Goal: Information Seeking & Learning: Learn about a topic

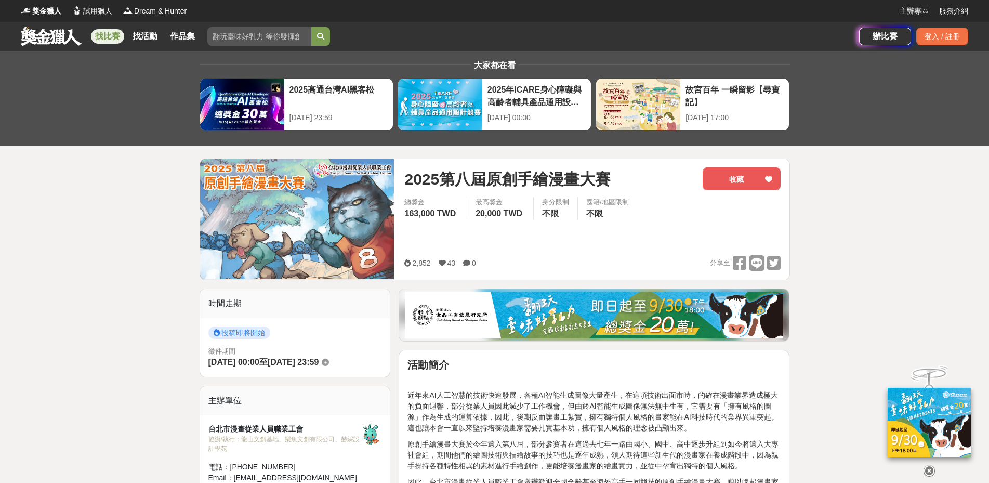
scroll to position [374, 0]
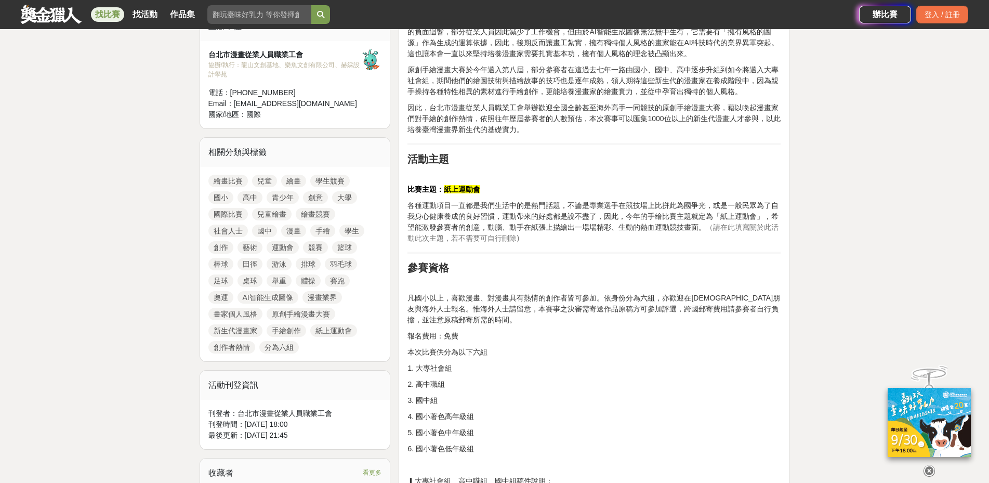
drag, startPoint x: 25, startPoint y: 220, endPoint x: 49, endPoint y: 218, distance: 23.5
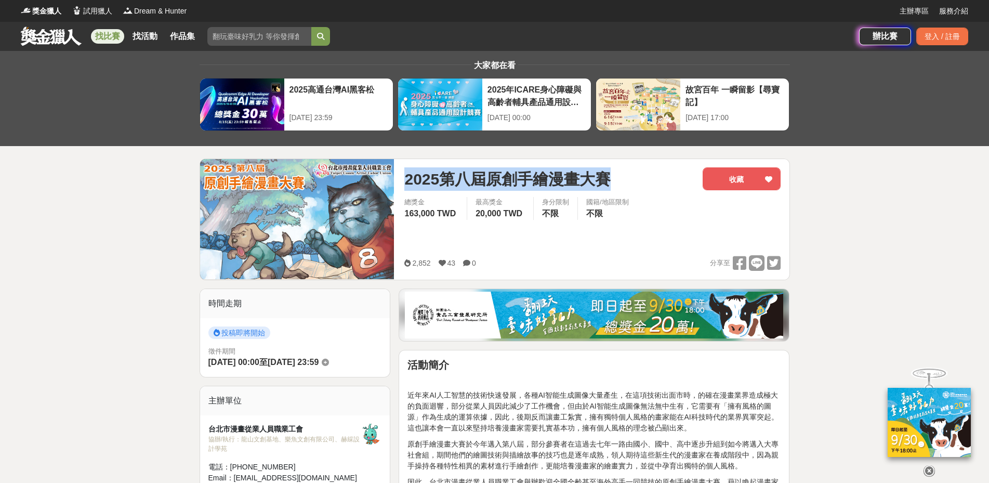
drag, startPoint x: 615, startPoint y: 178, endPoint x: 406, endPoint y: 185, distance: 209.1
click at [406, 185] on div "2025第八屆原創手繪漫畫大賽" at bounding box center [549, 178] width 290 height 23
copy span "2025第八屆原創手繪漫畫大賽"
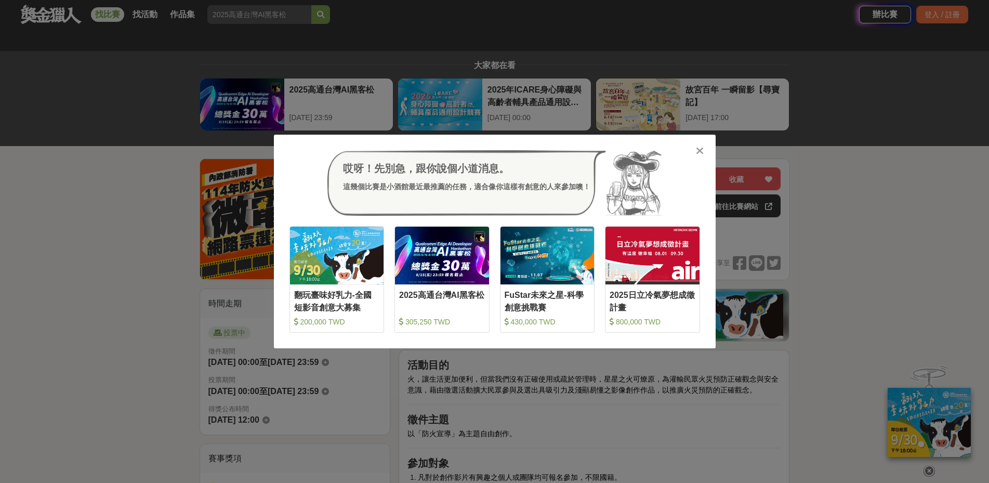
scroll to position [437, 0]
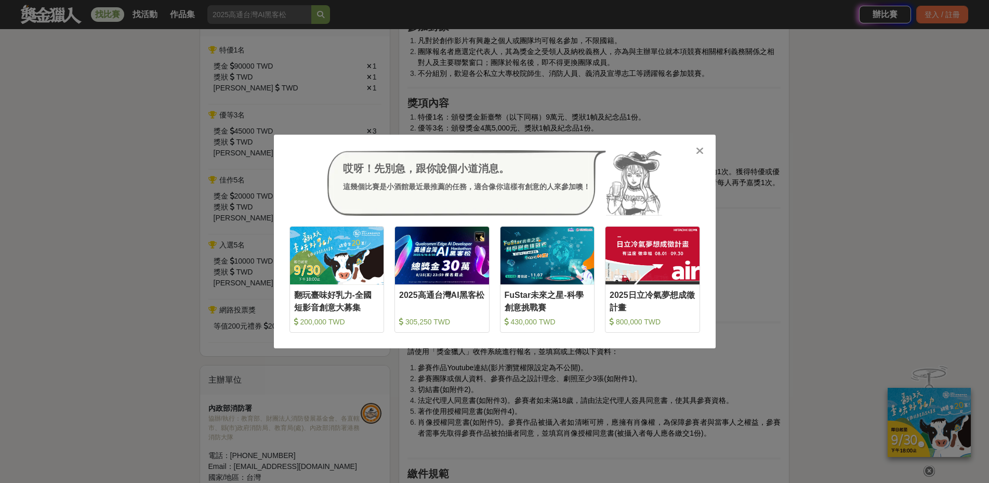
click at [700, 150] on icon at bounding box center [700, 151] width 8 height 10
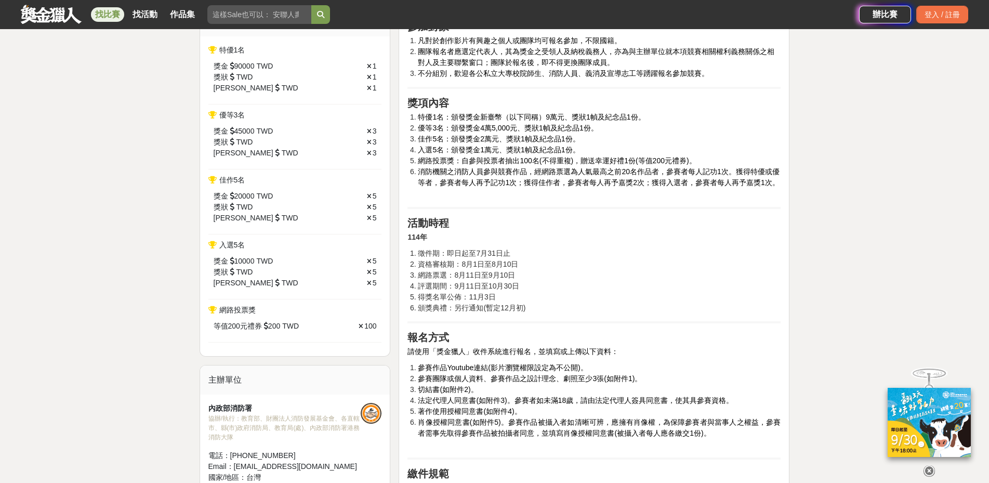
scroll to position [0, 0]
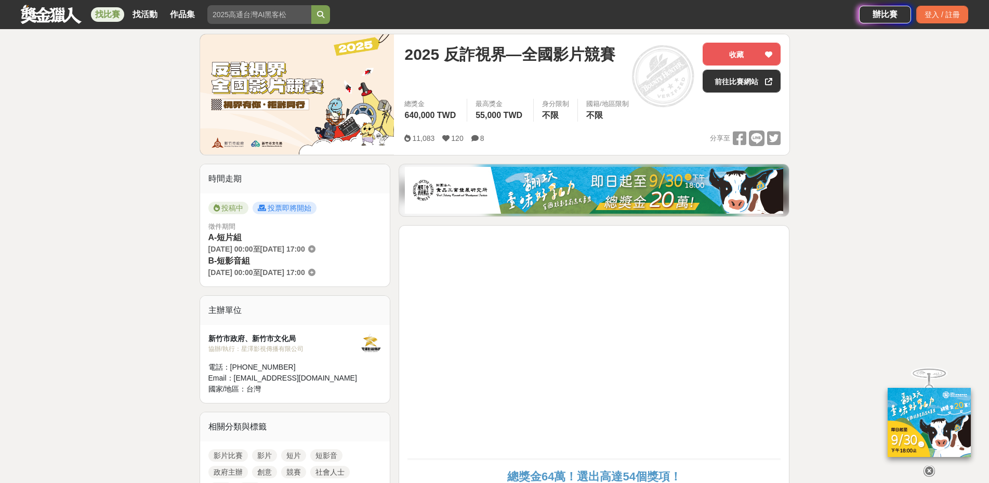
scroll to position [312, 0]
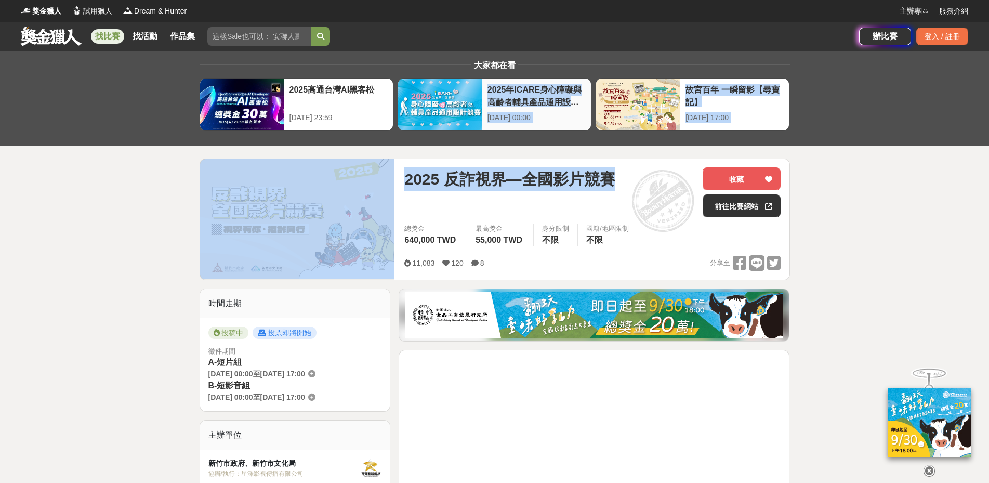
drag, startPoint x: 608, startPoint y: 86, endPoint x: 438, endPoint y: 92, distance: 170.1
click at [433, 159] on div "2025 反詐視界—全國影片競賽 收藏 前往比賽網站 總獎金 640,000 TWD 最高獎金 55,000 TWD 身分限制 不限 國籍/地區限制 不限 1…" at bounding box center [495, 220] width 591 height 122
click at [552, 198] on div "2025 反詐視界—全國影片競賽" at bounding box center [549, 192] width 290 height 50
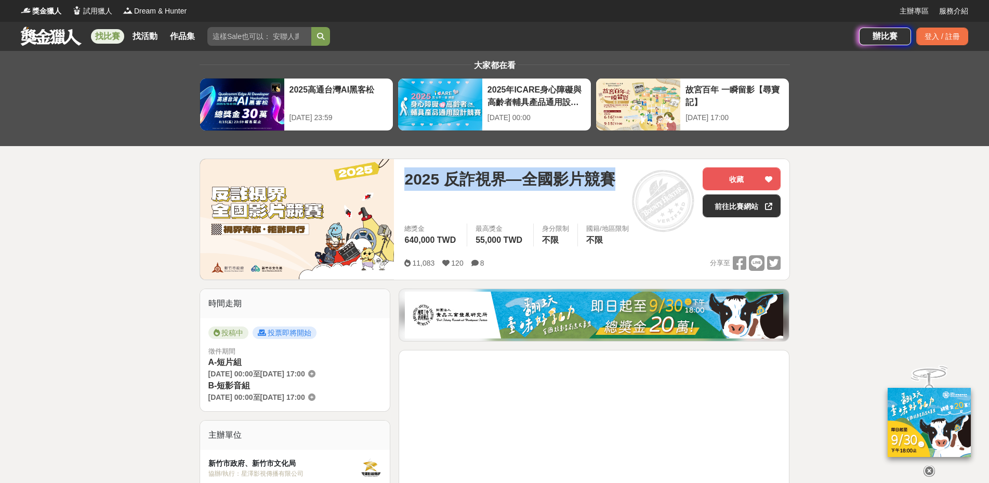
drag, startPoint x: 613, startPoint y: 181, endPoint x: 402, endPoint y: 181, distance: 211.6
click at [402, 181] on div "2025 反詐視界—全國影片競賽 收藏 前往比賽網站 總獎金 640,000 TWD 最高獎金 55,000 TWD 身分限制 不限 國籍/地區限制 不限 1…" at bounding box center [592, 219] width 393 height 121
copy span "2025 反詐視界—全國影片競賽"
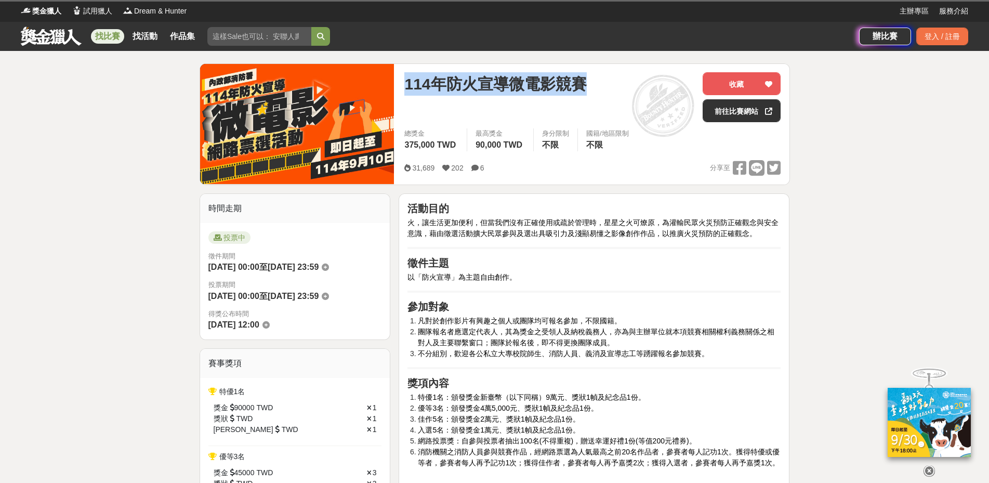
click at [406, 83] on div "114年防火宣導微電影競賽" at bounding box center [549, 83] width 290 height 23
